Goal: Transaction & Acquisition: Purchase product/service

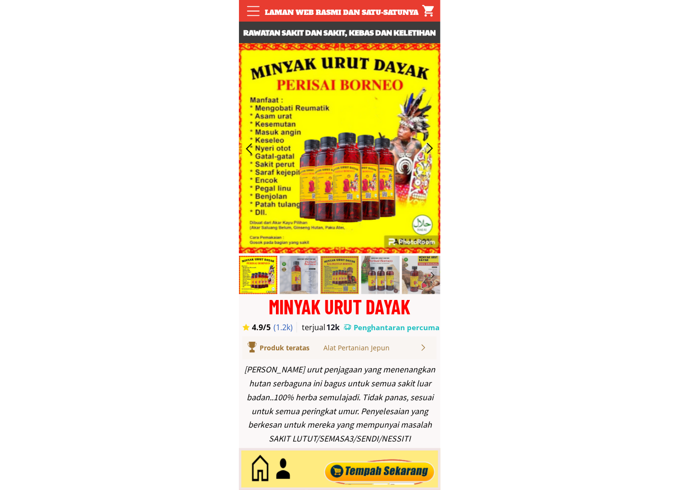
click at [395, 461] on div at bounding box center [379, 469] width 116 height 32
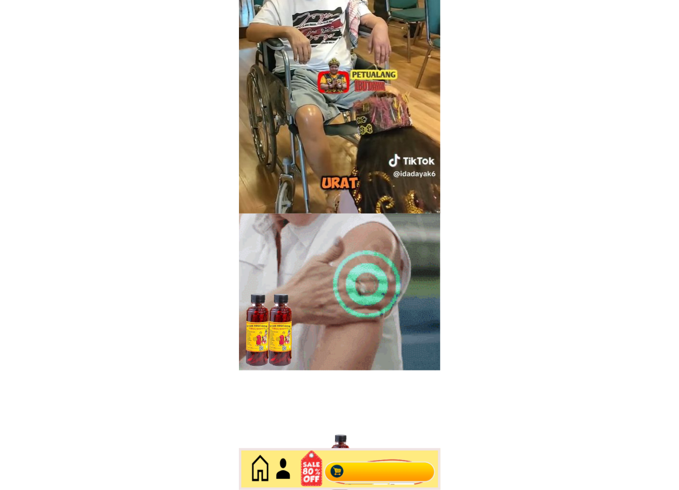
scroll to position [4162, 0]
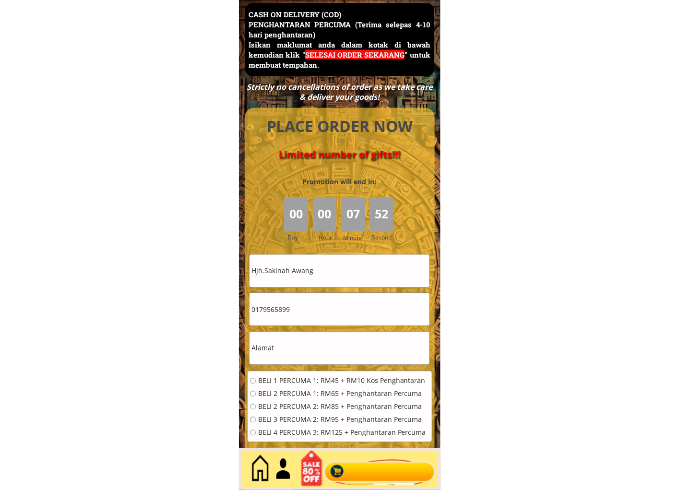
click at [365, 255] on input "Hjh.Sakinah Awang" at bounding box center [339, 271] width 180 height 33
paste input "[PERSON_NAME]"
type input "[PERSON_NAME]"
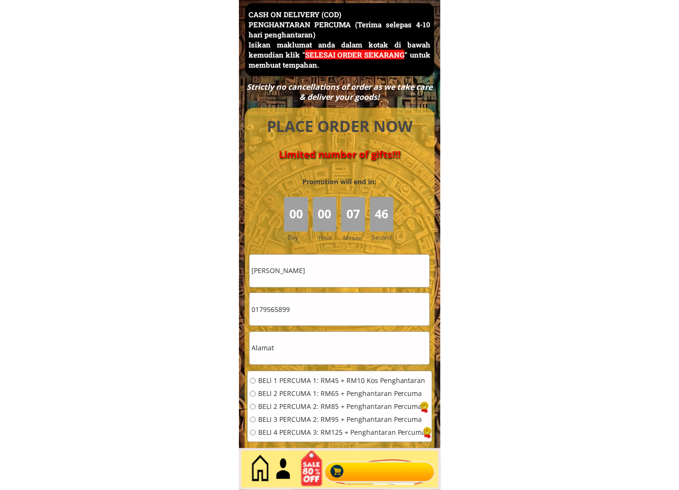
click at [302, 319] on input "0179565899" at bounding box center [339, 309] width 180 height 33
click at [301, 319] on input "0179565899" at bounding box center [339, 309] width 180 height 33
paste input "0 8182930"
click at [266, 314] on input "010 8182930" at bounding box center [339, 309] width 180 height 33
type input "0108182930"
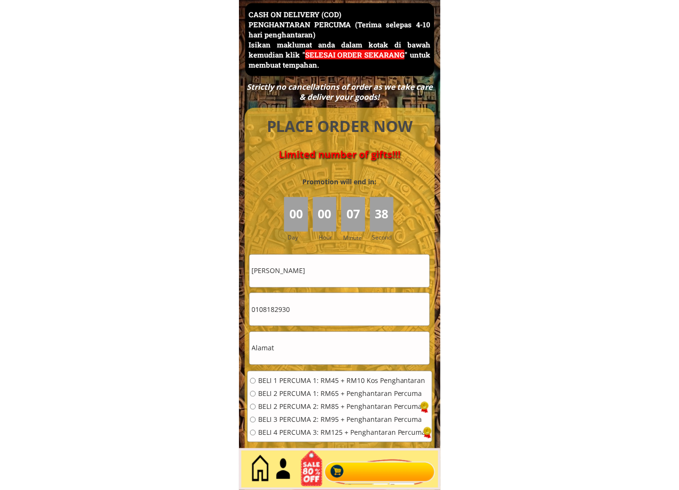
click at [324, 343] on input "text" at bounding box center [339, 348] width 180 height 33
paste input "No 1 [STREET_ADDRESS]"
type input "No 1 [STREET_ADDRESS]"
click at [275, 430] on span "BELI 4 PERCUMA 3: RM125 + Penghantaran Percuma" at bounding box center [342, 432] width 168 height 7
radio input "true"
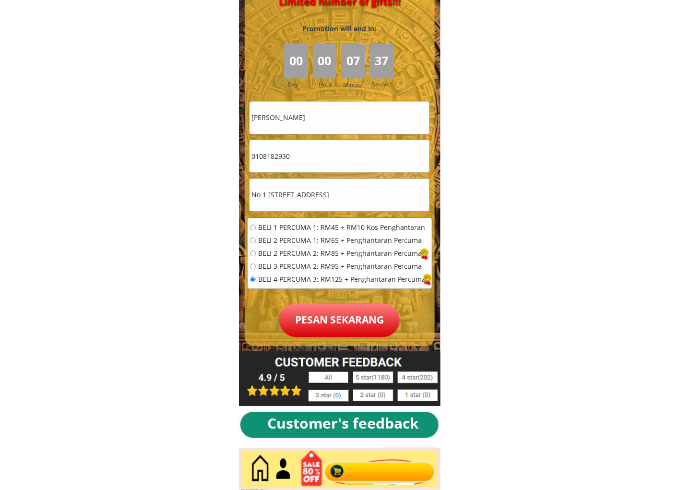
scroll to position [4339, 0]
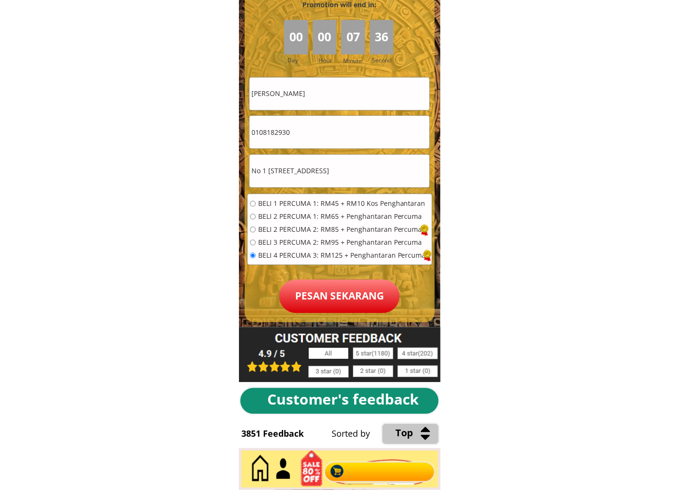
click at [365, 297] on p "Pesan sekarang" at bounding box center [339, 296] width 120 height 34
